Goal: Information Seeking & Learning: Learn about a topic

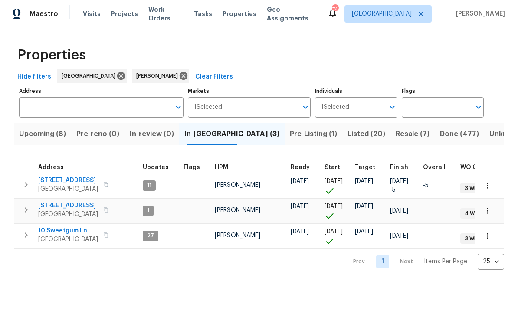
click at [61, 179] on span "177 Grandview Ln" at bounding box center [68, 180] width 60 height 9
click at [59, 205] on span "[STREET_ADDRESS]" at bounding box center [68, 205] width 60 height 9
click at [57, 231] on span "10 Sweetgum Ln" at bounding box center [68, 230] width 60 height 9
click at [47, 135] on span "Upcoming (8)" at bounding box center [42, 134] width 47 height 12
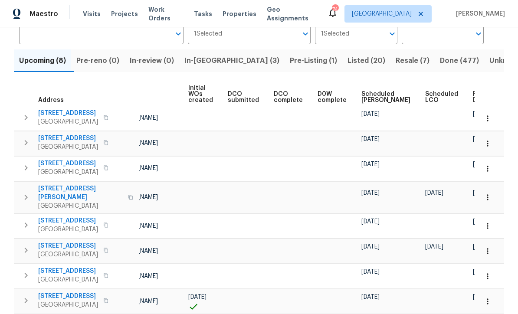
scroll to position [0, 61]
click at [473, 94] on span "Ready Date" at bounding box center [482, 97] width 19 height 12
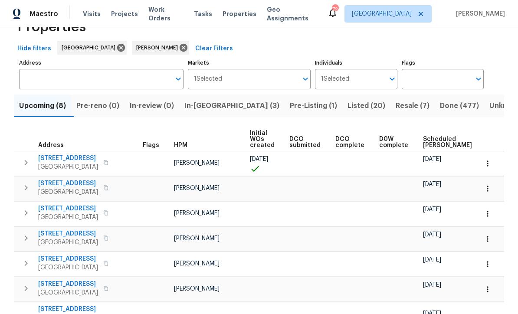
scroll to position [73, 0]
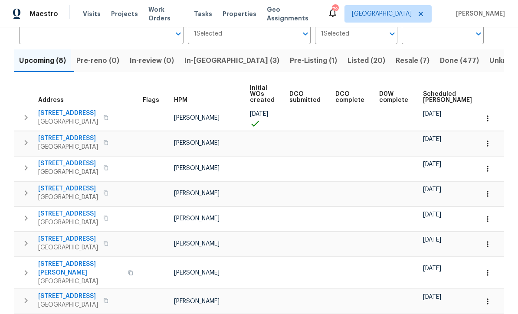
click at [204, 64] on span "In-reno (3)" at bounding box center [231, 61] width 95 height 12
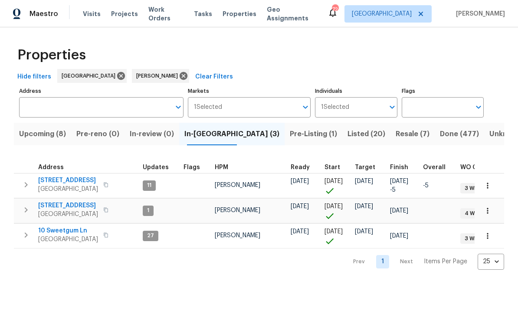
click at [52, 204] on span "[STREET_ADDRESS]" at bounding box center [68, 205] width 60 height 9
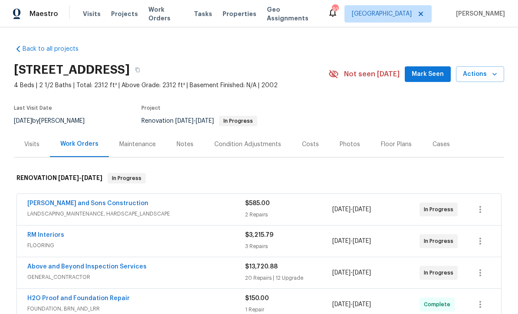
click at [434, 77] on span "Mark Seen" at bounding box center [427, 74] width 32 height 11
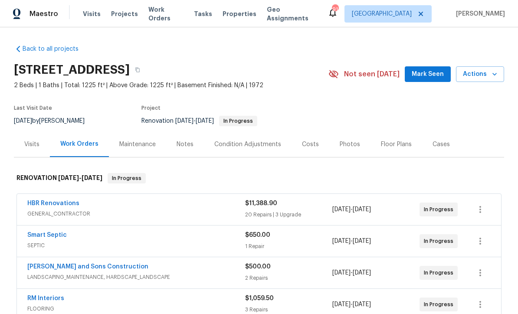
click at [433, 75] on span "Mark Seen" at bounding box center [427, 74] width 32 height 11
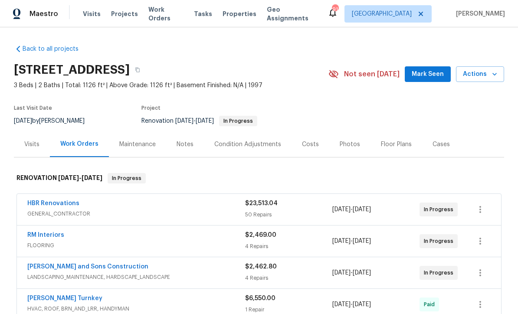
click at [437, 73] on span "Mark Seen" at bounding box center [427, 74] width 32 height 11
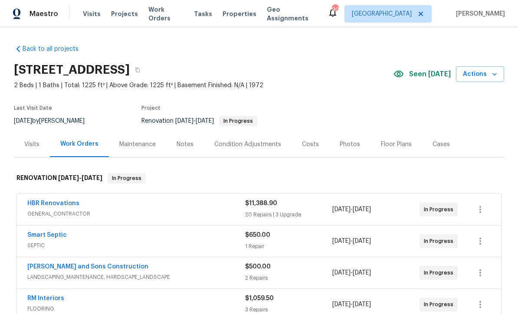
click at [26, 145] on div "Visits" at bounding box center [31, 144] width 15 height 9
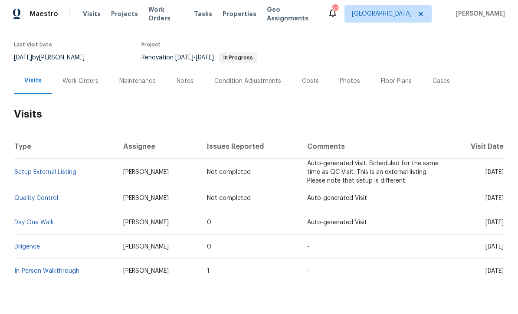
scroll to position [63, 0]
click at [29, 244] on link "Diligence" at bounding box center [27, 247] width 26 height 6
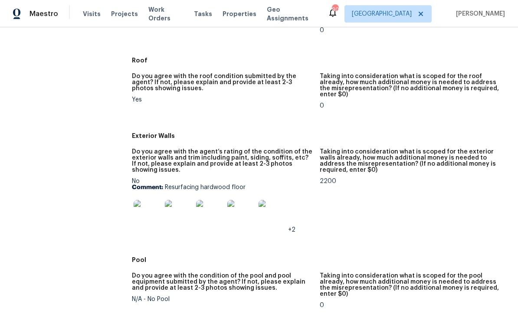
scroll to position [350, 0]
click at [146, 208] on img at bounding box center [148, 213] width 28 height 28
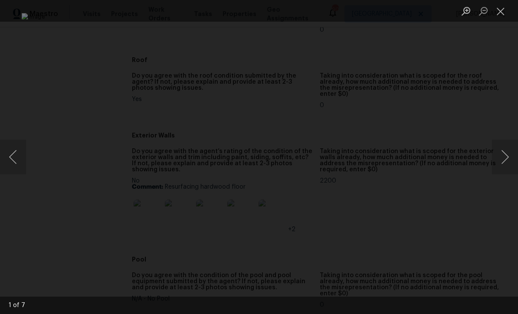
click at [505, 154] on button "Next image" at bounding box center [505, 157] width 26 height 35
click at [507, 151] on button "Next image" at bounding box center [505, 157] width 26 height 35
click at [508, 149] on button "Next image" at bounding box center [505, 157] width 26 height 35
click at [507, 149] on button "Next image" at bounding box center [505, 157] width 26 height 35
click at [506, 154] on button "Next image" at bounding box center [505, 157] width 26 height 35
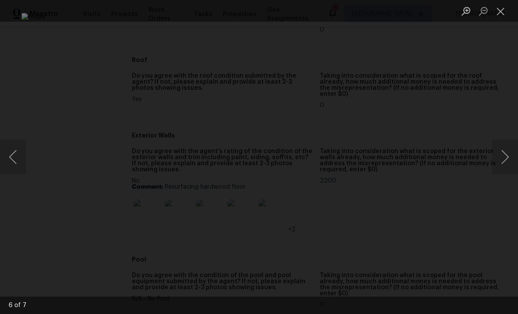
click at [496, 16] on button "Close lightbox" at bounding box center [500, 10] width 17 height 15
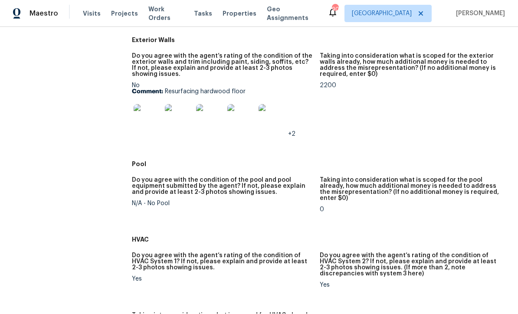
scroll to position [443, 0]
